Goal: Task Accomplishment & Management: Manage account settings

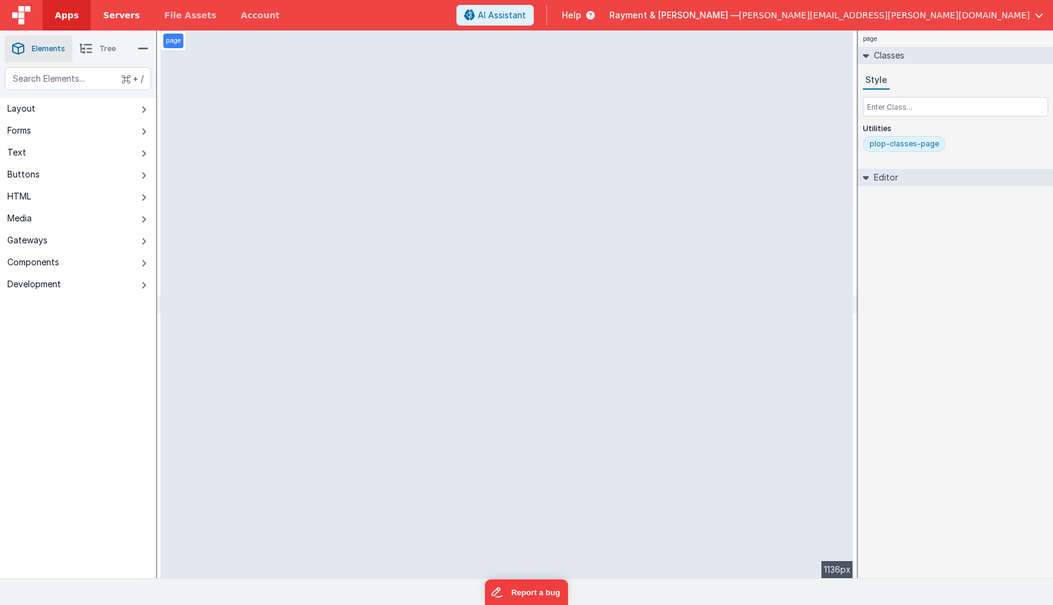
click at [130, 16] on span "Servers" at bounding box center [121, 15] width 37 height 12
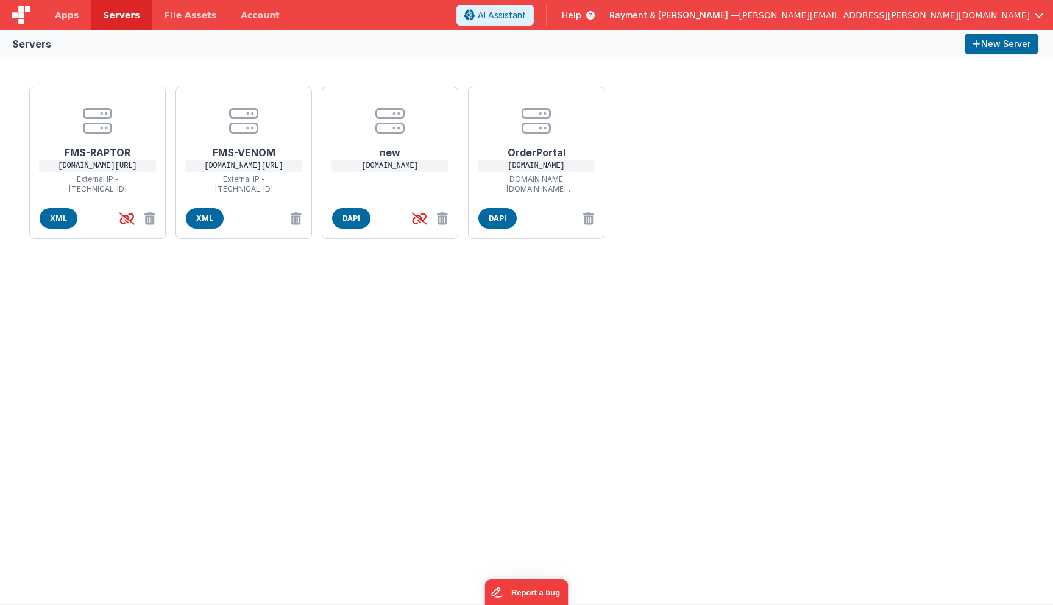
click at [371, 302] on div "FMS-RAPTOR [DOMAIN_NAME][URL] External IP - [TECHNICAL_ID] XML FMS-VENOM [DOMAI…" at bounding box center [526, 330] width 1053 height 546
click at [106, 130] on icon at bounding box center [97, 120] width 29 height 29
click at [224, 358] on div "EDIT SERVER Delete Server Delete Server Name FMS-RAPTOR Host Address https:// […" at bounding box center [526, 302] width 1053 height 605
click at [230, 113] on icon at bounding box center [243, 120] width 29 height 29
click at [230, 113] on div "EDIT SERVER Delete Server Delete Server Name FMS-VENOM Host Address https:// [D…" at bounding box center [526, 302] width 1053 height 605
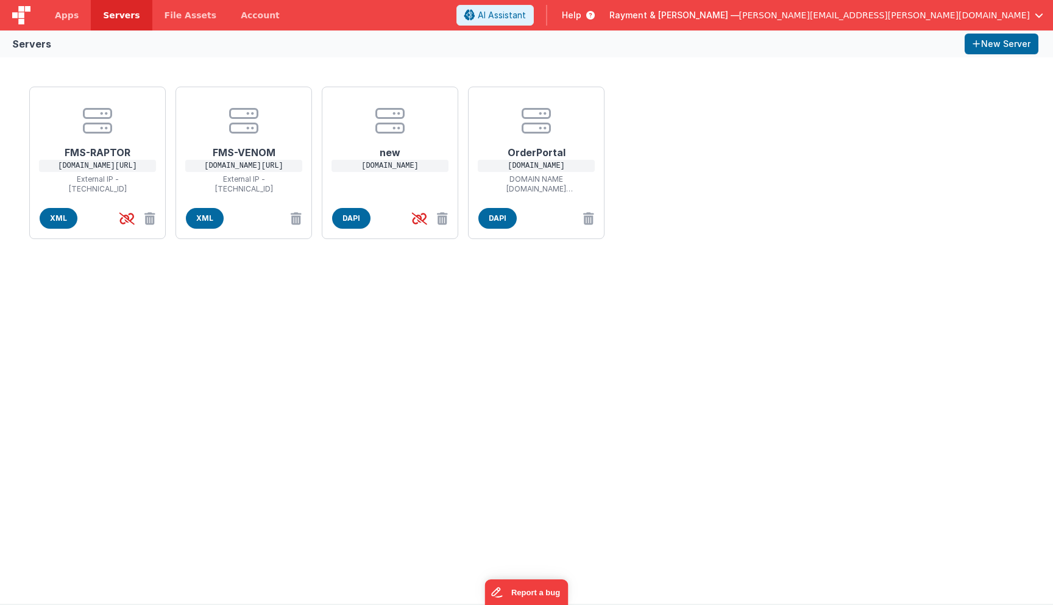
click at [257, 310] on div "FMS-RAPTOR [DOMAIN_NAME][URL] External IP - [TECHNICAL_ID] XML FMS-VENOM [DOMAI…" at bounding box center [526, 330] width 1053 height 546
click at [83, 129] on icon at bounding box center [97, 120] width 29 height 29
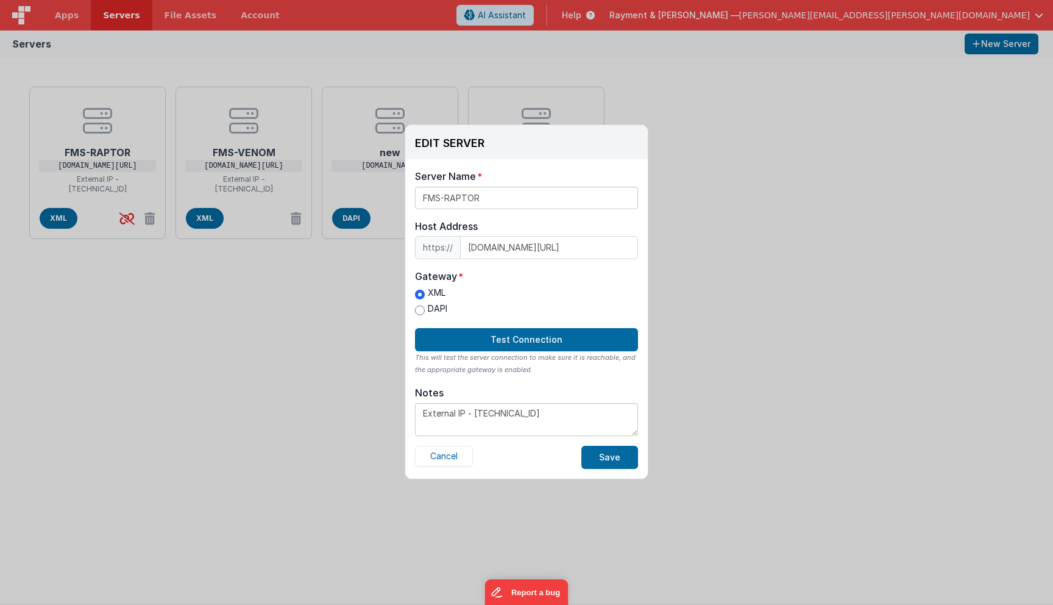
click at [147, 341] on div "EDIT SERVER Delete Server Delete Server Name FMS-RAPTOR Host Address https:// […" at bounding box center [526, 302] width 1053 height 605
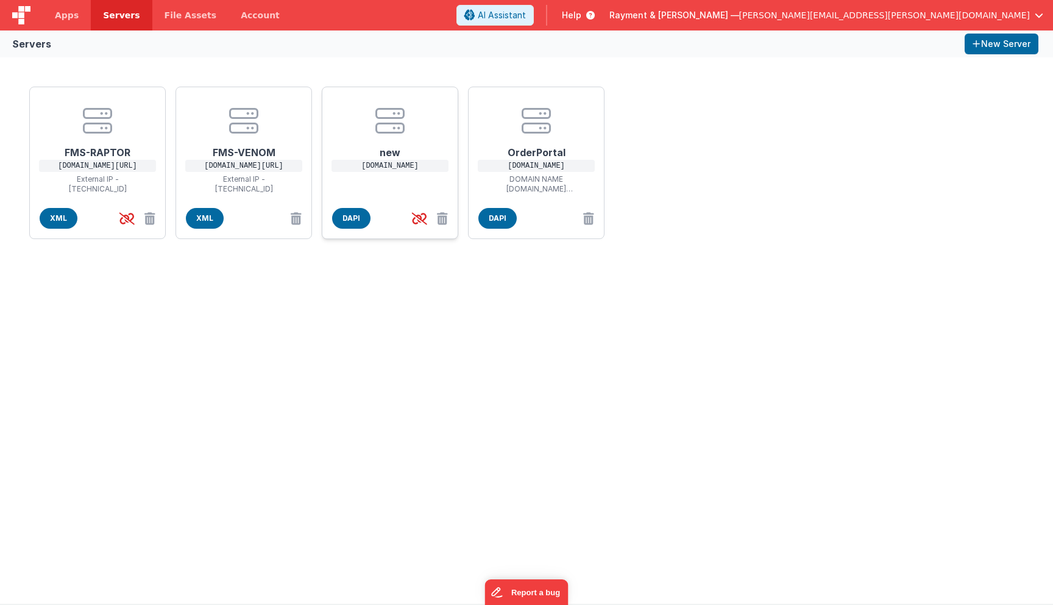
click at [394, 137] on h1 "new" at bounding box center [390, 147] width 98 height 24
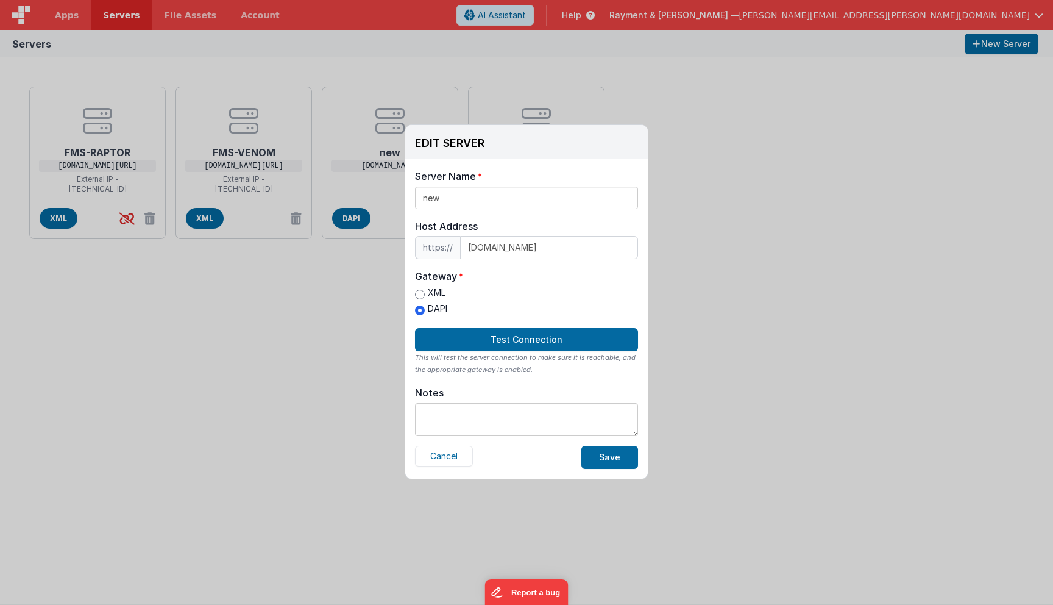
click at [260, 402] on div "EDIT SERVER Delete Server Delete Server Name new Host Address https:// [DOMAIN_…" at bounding box center [526, 302] width 1053 height 605
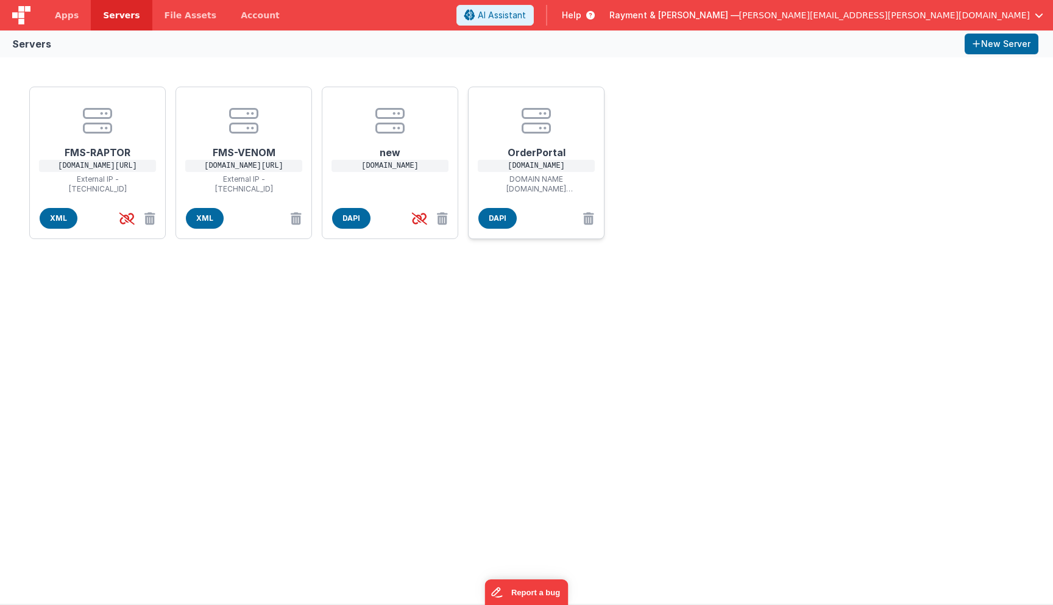
click at [544, 127] on icon at bounding box center [536, 120] width 29 height 29
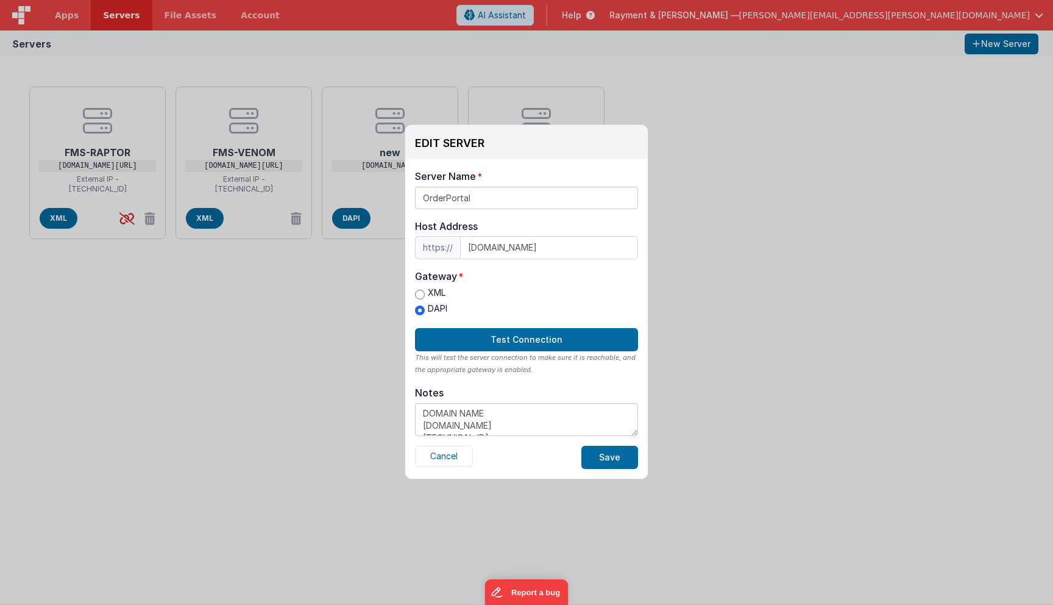
click at [543, 427] on textarea "DOMAIN NAME [DOMAIN_NAME] [TECHNICAL_ID]" at bounding box center [526, 419] width 223 height 33
click at [733, 218] on div "EDIT SERVER Delete Server Delete Server Name OrderPortal Host Address https:// …" at bounding box center [526, 302] width 1053 height 605
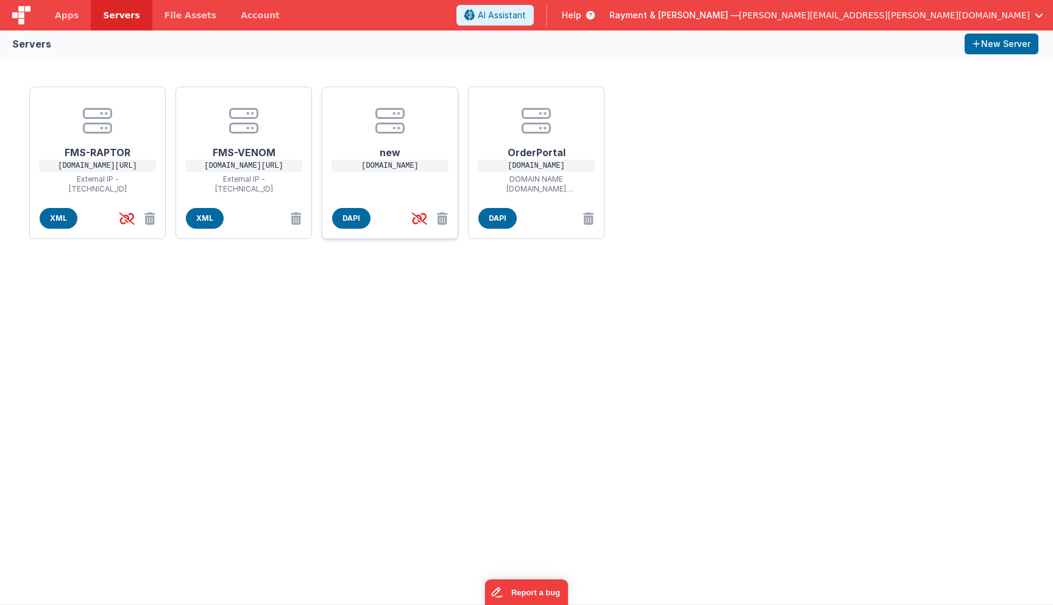
click at [357, 123] on center at bounding box center [390, 120] width 98 height 29
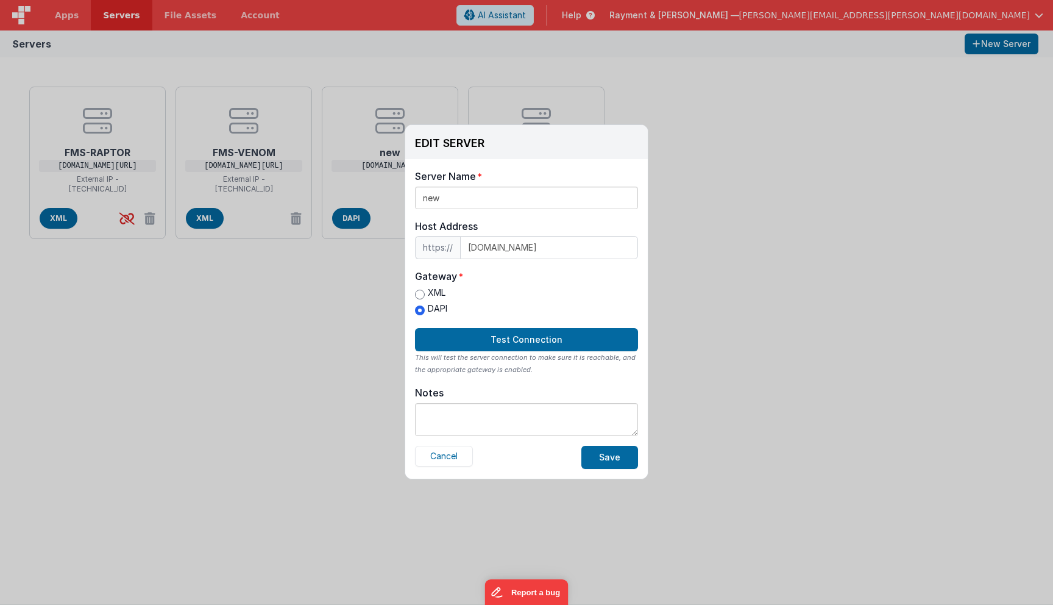
click at [307, 374] on div "EDIT SERVER Delete Server Delete Server Name new Host Address https:// [DOMAIN_…" at bounding box center [526, 302] width 1053 height 605
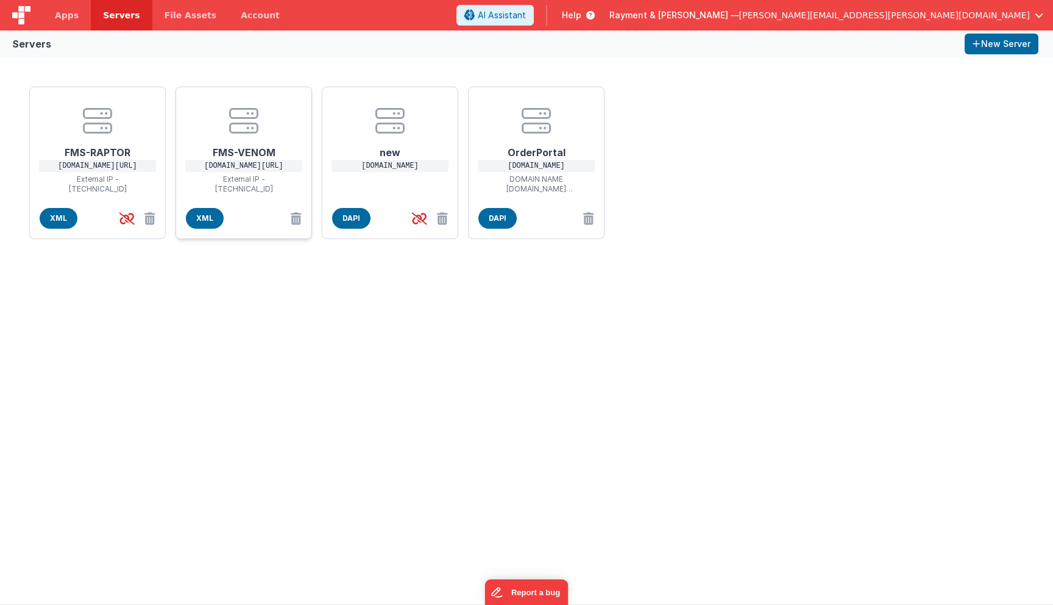
click at [247, 127] on icon at bounding box center [243, 120] width 29 height 29
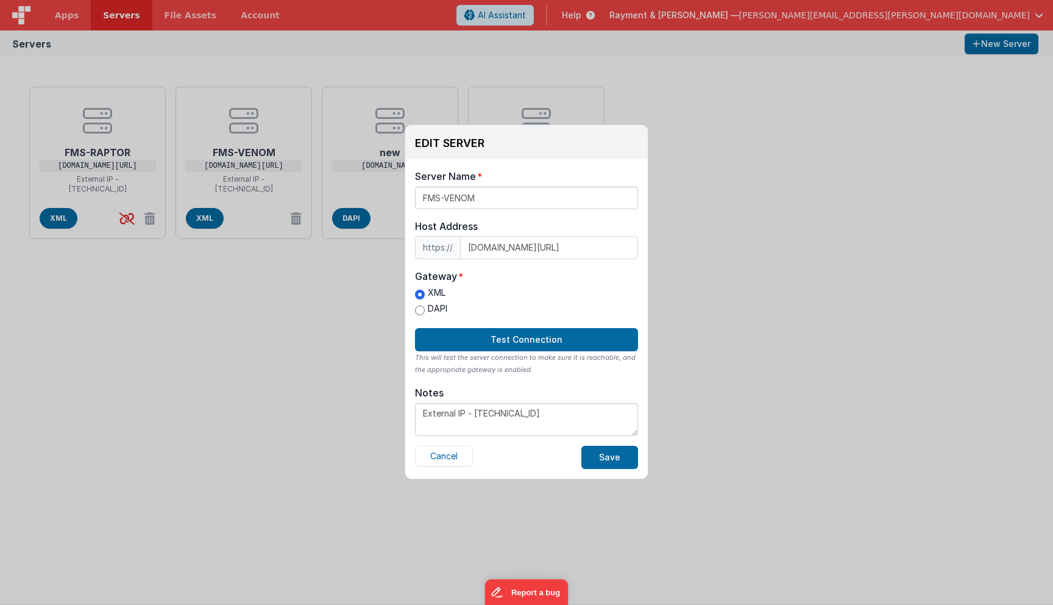
click at [126, 391] on div "EDIT SERVER Delete Server Delete Server Name FMS-VENOM Host Address https:// [D…" at bounding box center [526, 302] width 1053 height 605
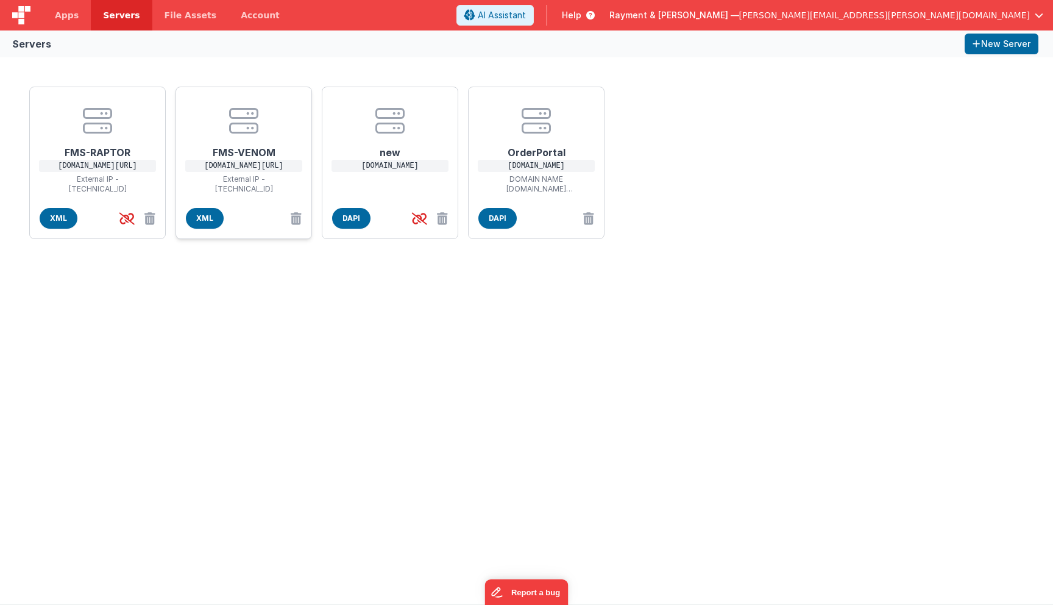
click at [219, 160] on p "[DOMAIN_NAME][URL]" at bounding box center [243, 166] width 117 height 12
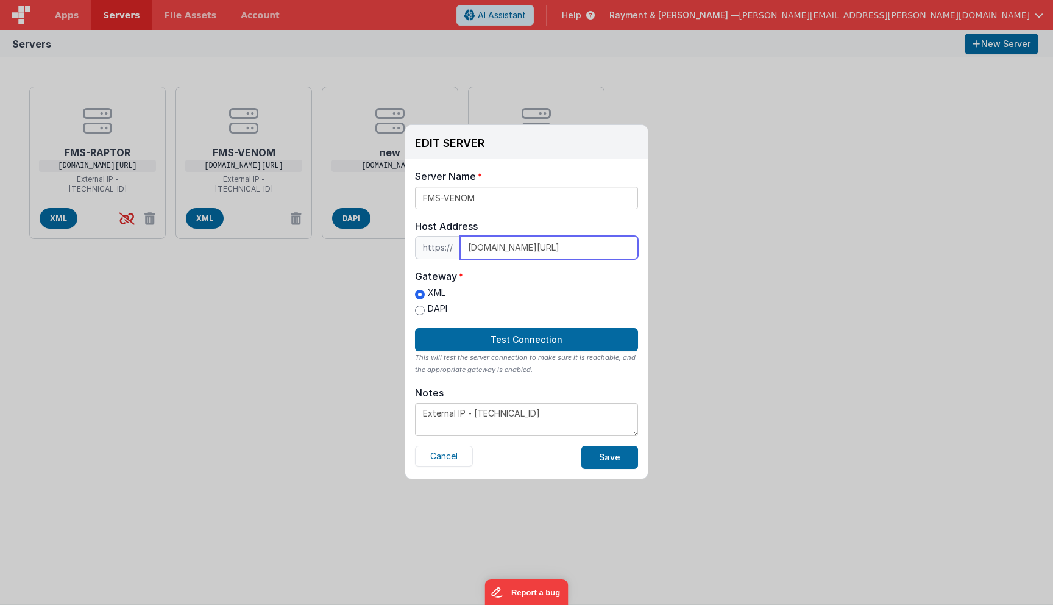
click at [527, 251] on input "[DOMAIN_NAME][URL]" at bounding box center [549, 247] width 178 height 23
click at [274, 352] on div "EDIT SERVER Delete Server Delete Server Name FMS-VENOM Host Address https:// [D…" at bounding box center [526, 302] width 1053 height 605
